Goal: Information Seeking & Learning: Learn about a topic

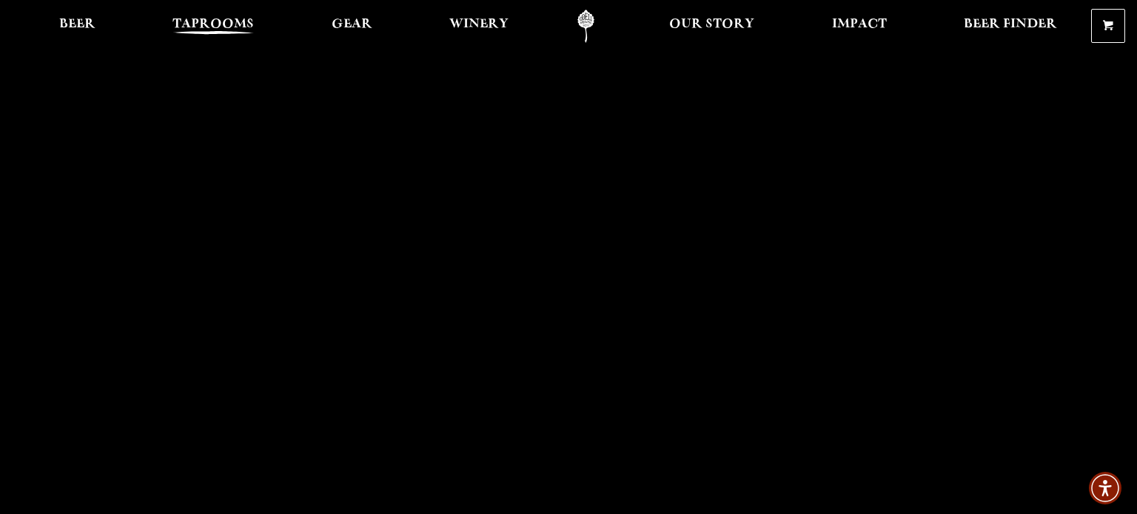
click at [221, 30] on span "Taprooms" at bounding box center [212, 25] width 81 height 12
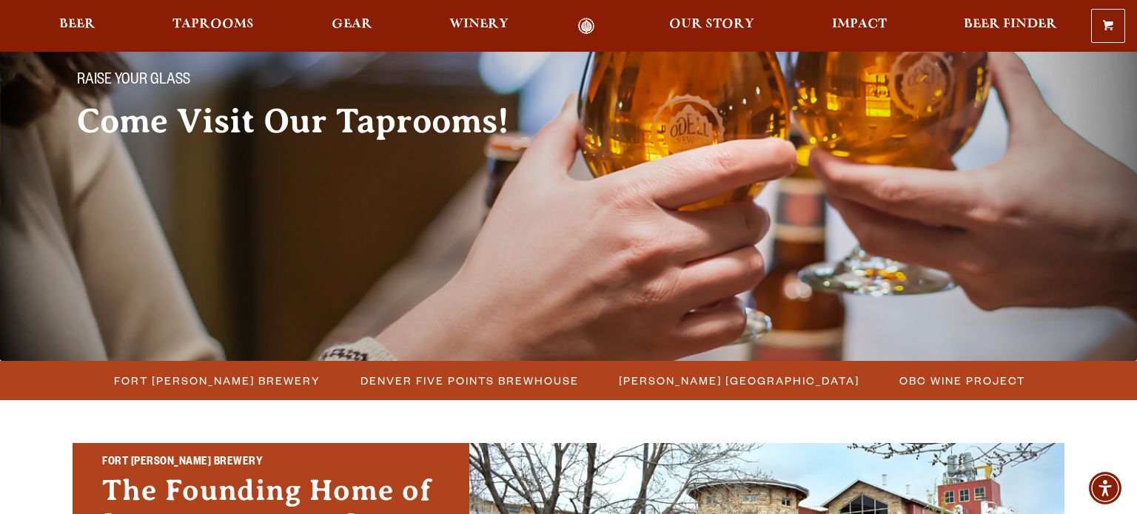
scroll to position [151, 0]
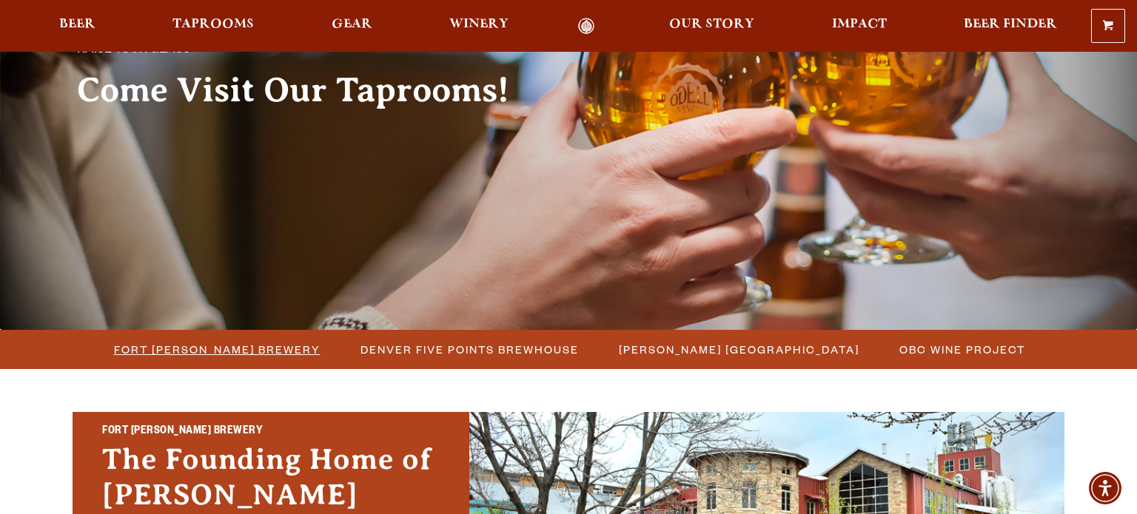
click at [131, 349] on span "Fort [PERSON_NAME] Brewery" at bounding box center [217, 349] width 206 height 21
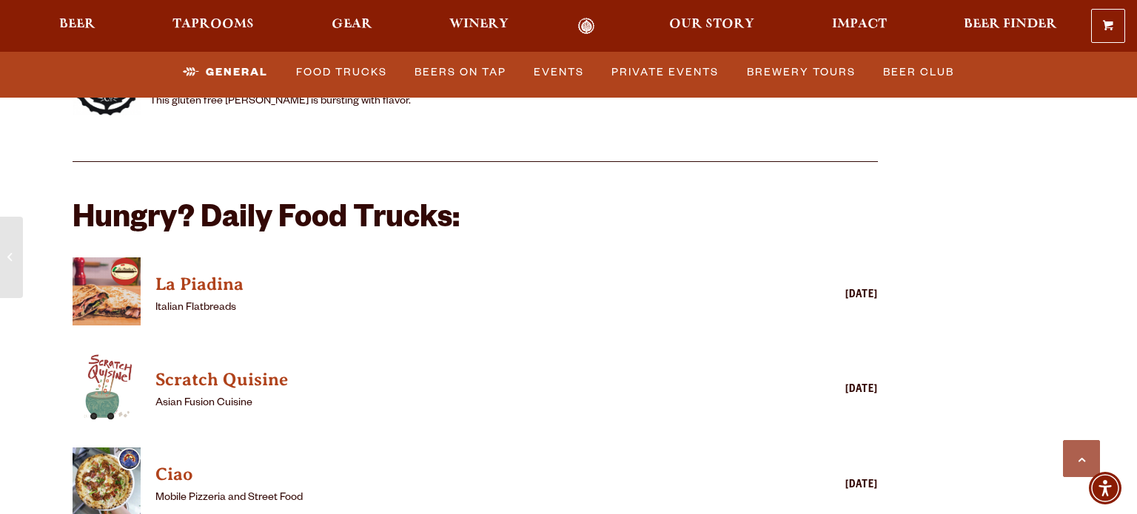
scroll to position [3479, 0]
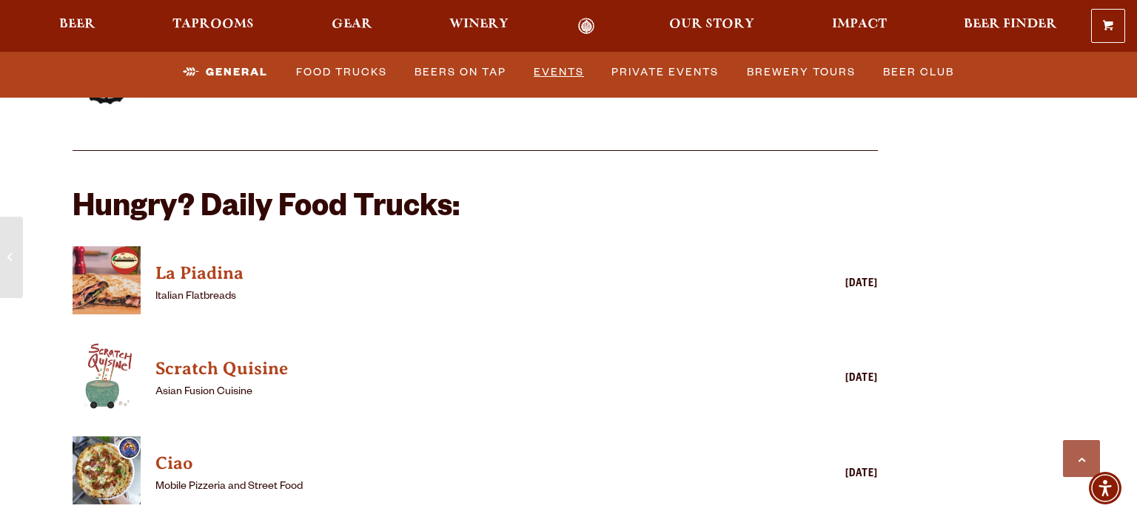
click at [565, 81] on link "Events" at bounding box center [559, 73] width 62 height 34
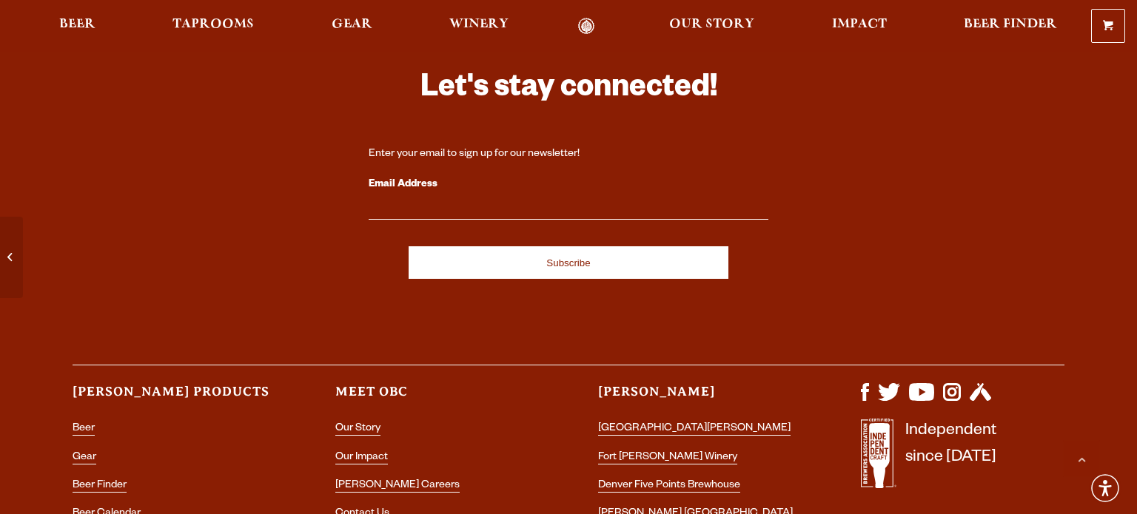
scroll to position [6305, 0]
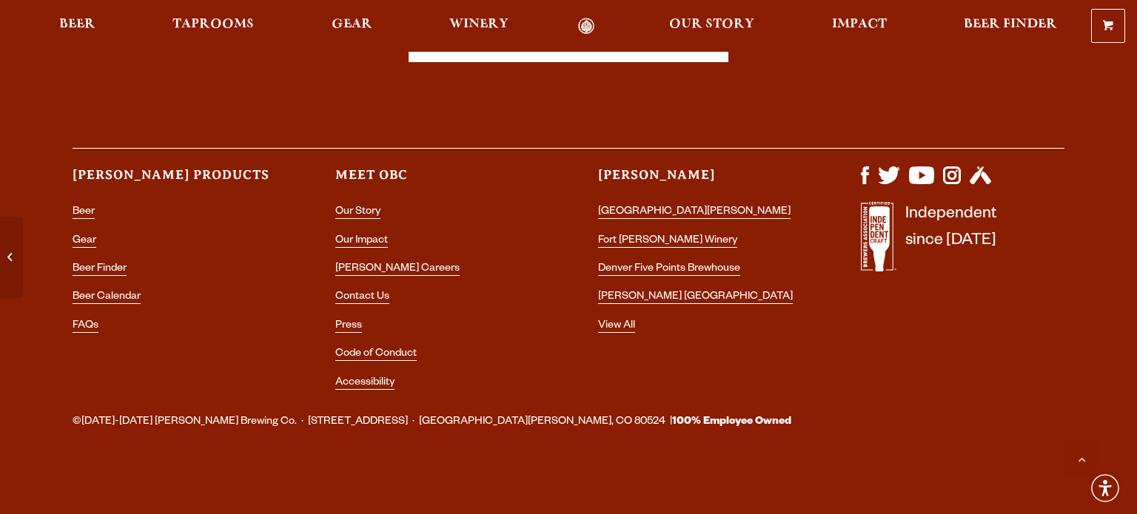
scroll to position [7185, 0]
click at [961, 167] on img "Visit us on Instagram" at bounding box center [952, 176] width 18 height 18
